Goal: Check status

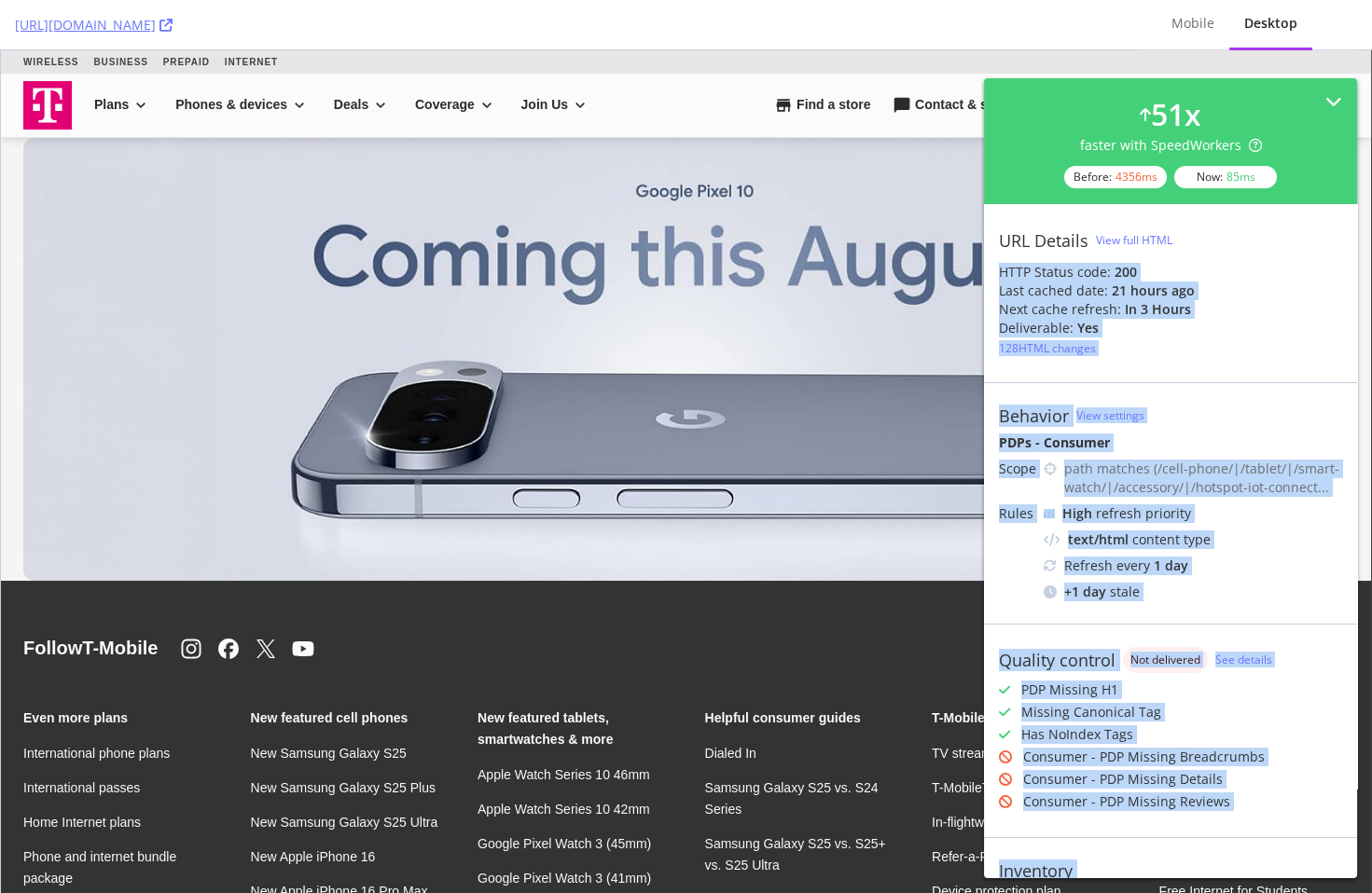
drag, startPoint x: 1205, startPoint y: 257, endPoint x: 1168, endPoint y: 251, distance: 37.5
drag, startPoint x: 1206, startPoint y: 256, endPoint x: 1096, endPoint y: 254, distance: 110.0
click at [1096, 254] on div "[DATE] 17:21" at bounding box center [1130, 256] width 100 height 33
copy div "[DATE] 17:21"
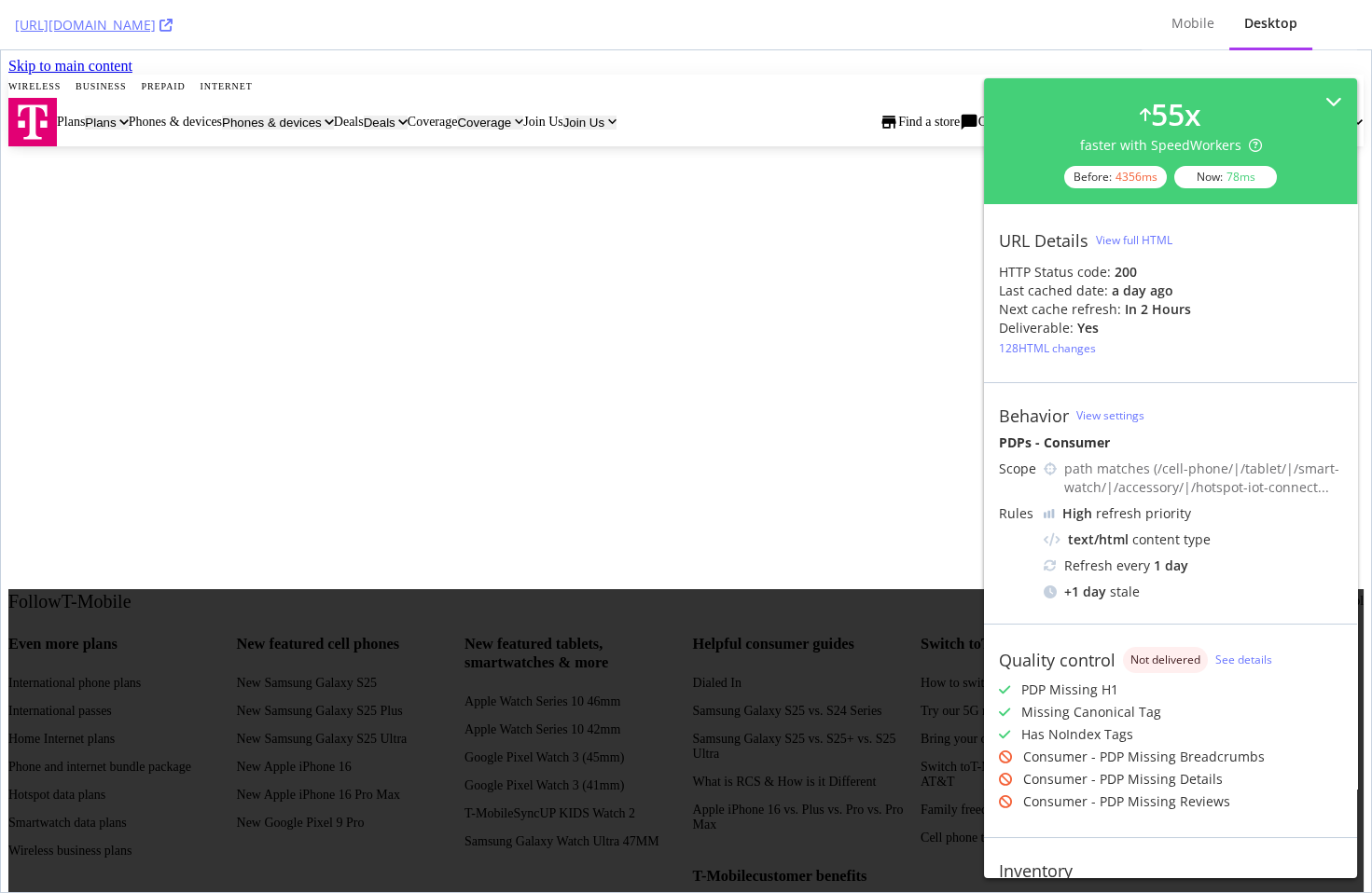
click at [356, 19] on div "[URL][DOMAIN_NAME]" at bounding box center [571, 25] width 1112 height 49
click at [172, 21] on icon at bounding box center [165, 25] width 13 height 13
